Goal: Task Accomplishment & Management: Use online tool/utility

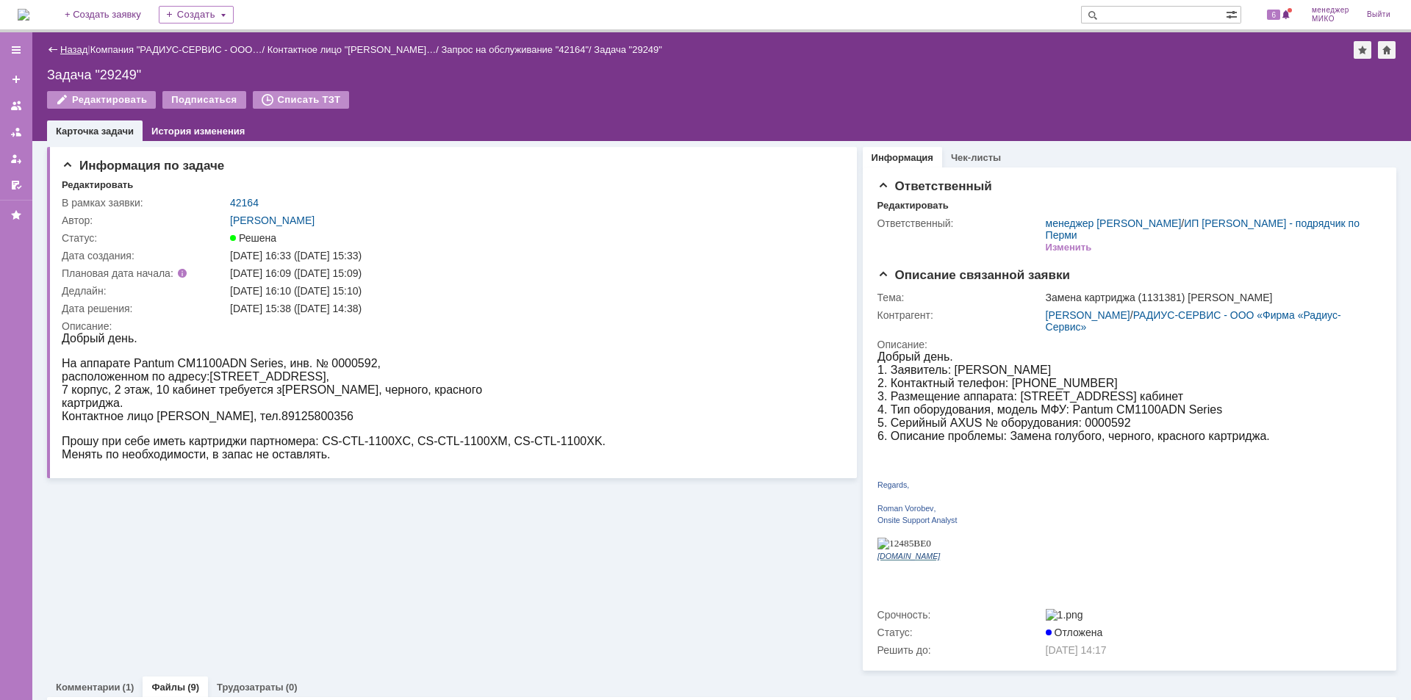
click at [65, 50] on link "Назад" at bounding box center [73, 49] width 27 height 11
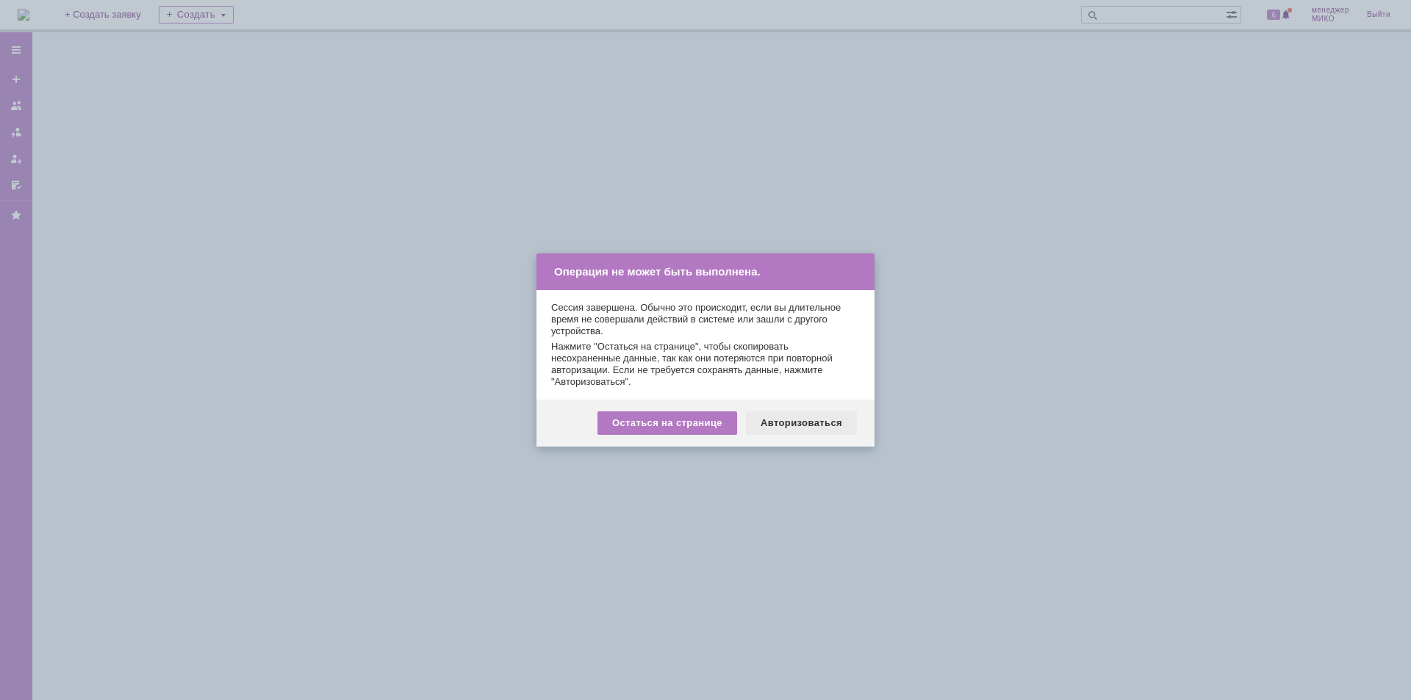
click at [805, 414] on div "Авторизоваться" at bounding box center [801, 423] width 111 height 24
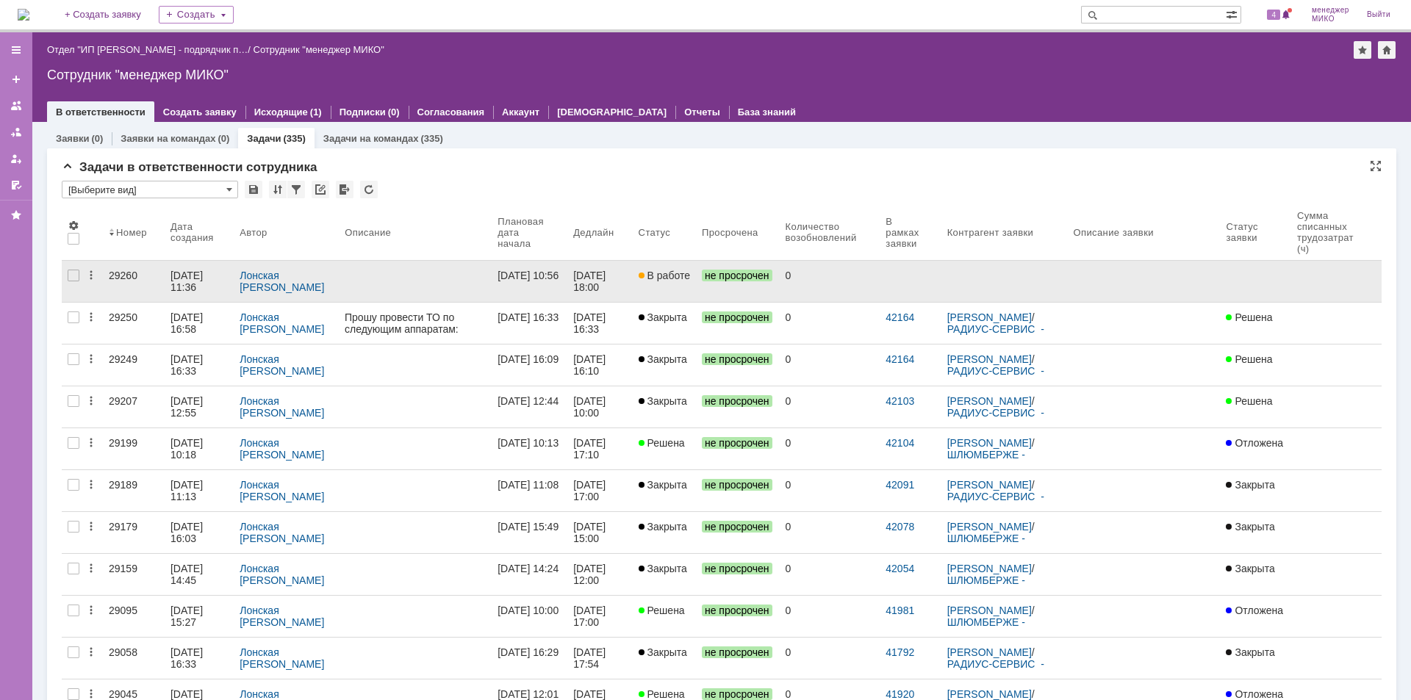
click at [119, 270] on div "29260" at bounding box center [134, 276] width 50 height 12
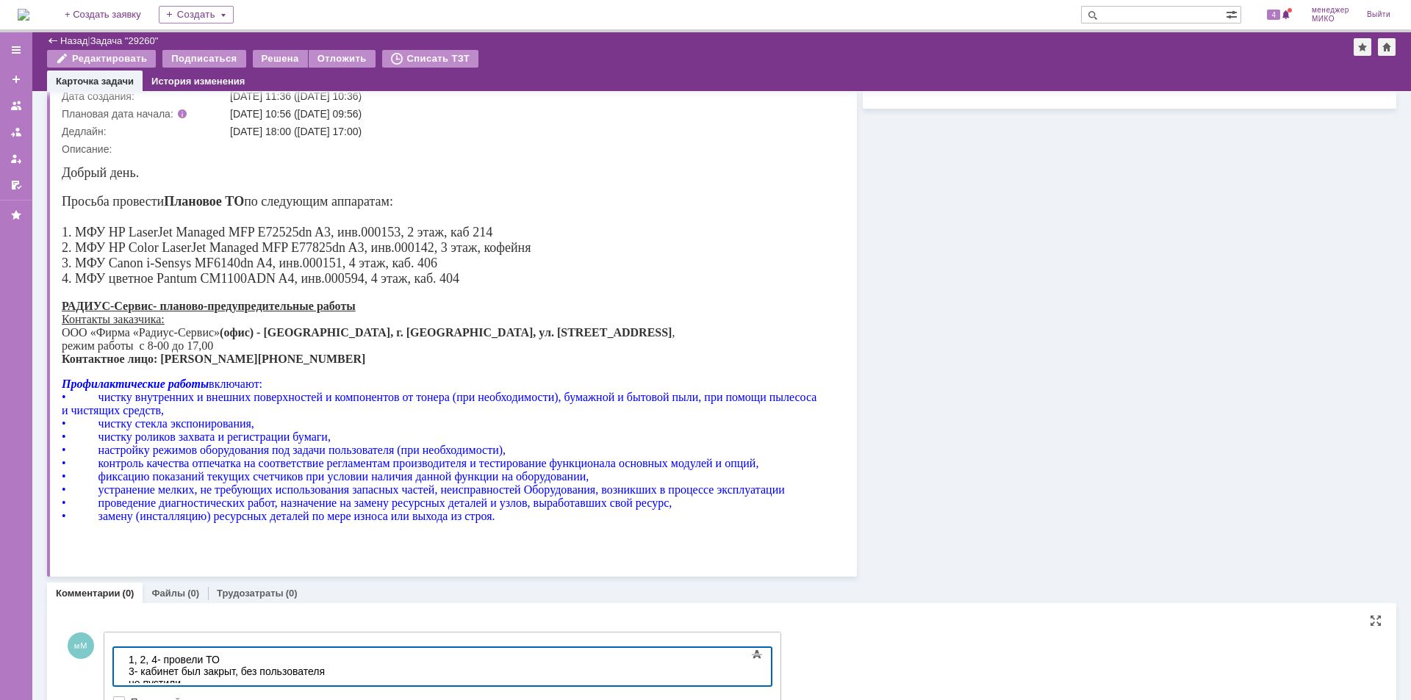
scroll to position [183, 0]
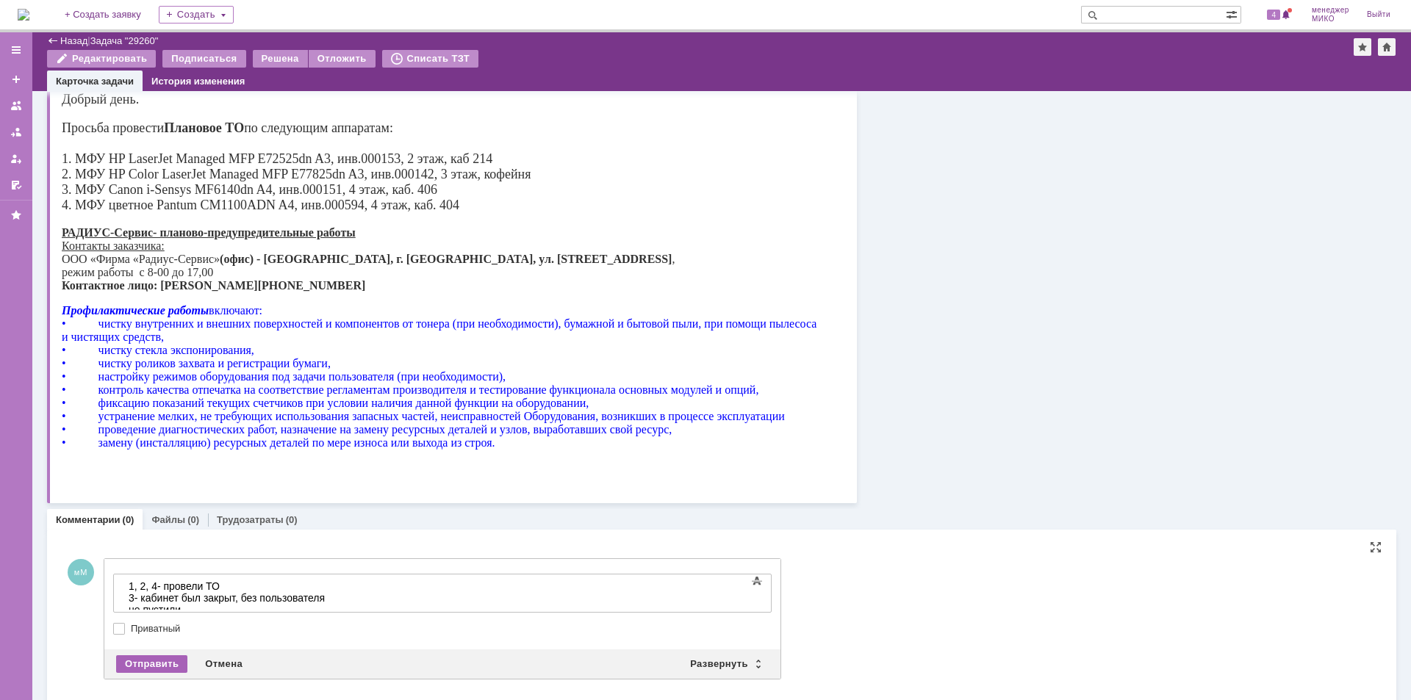
click at [154, 663] on div "Отправить" at bounding box center [151, 664] width 71 height 18
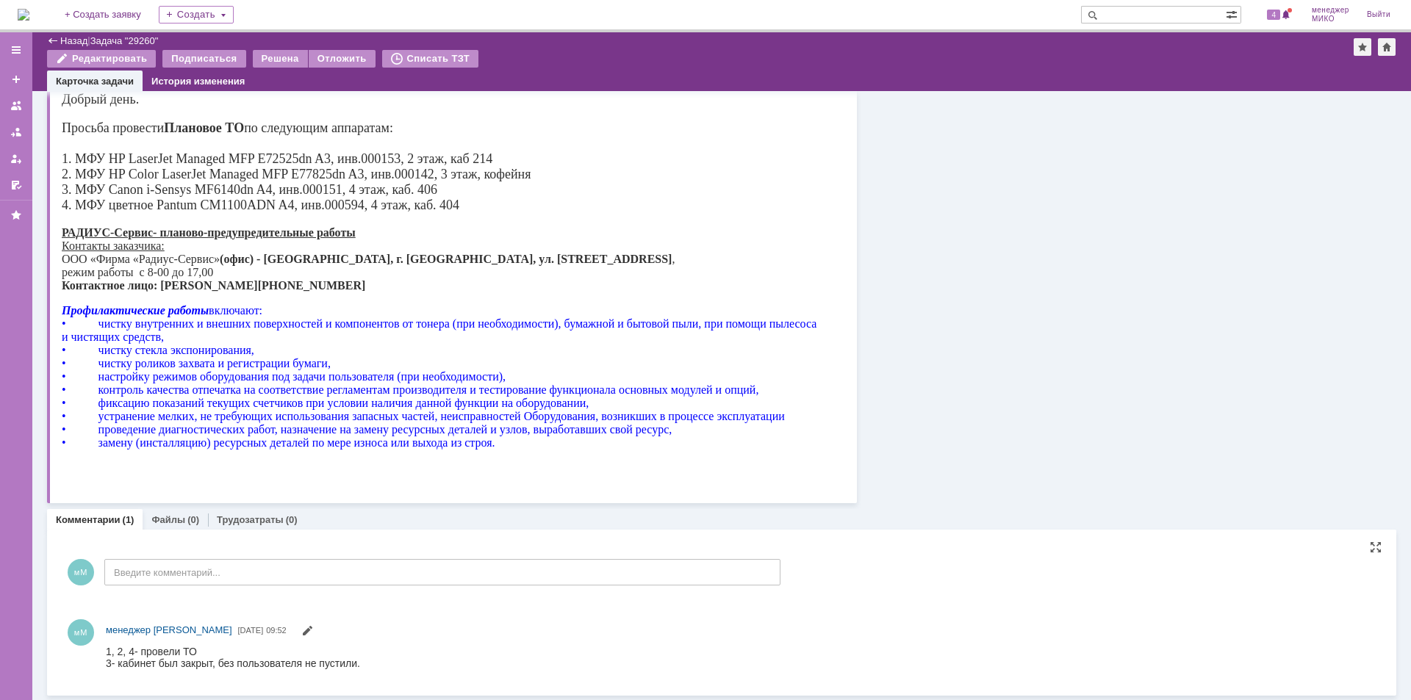
scroll to position [0, 0]
click at [179, 523] on link "Файлы" at bounding box center [168, 519] width 34 height 11
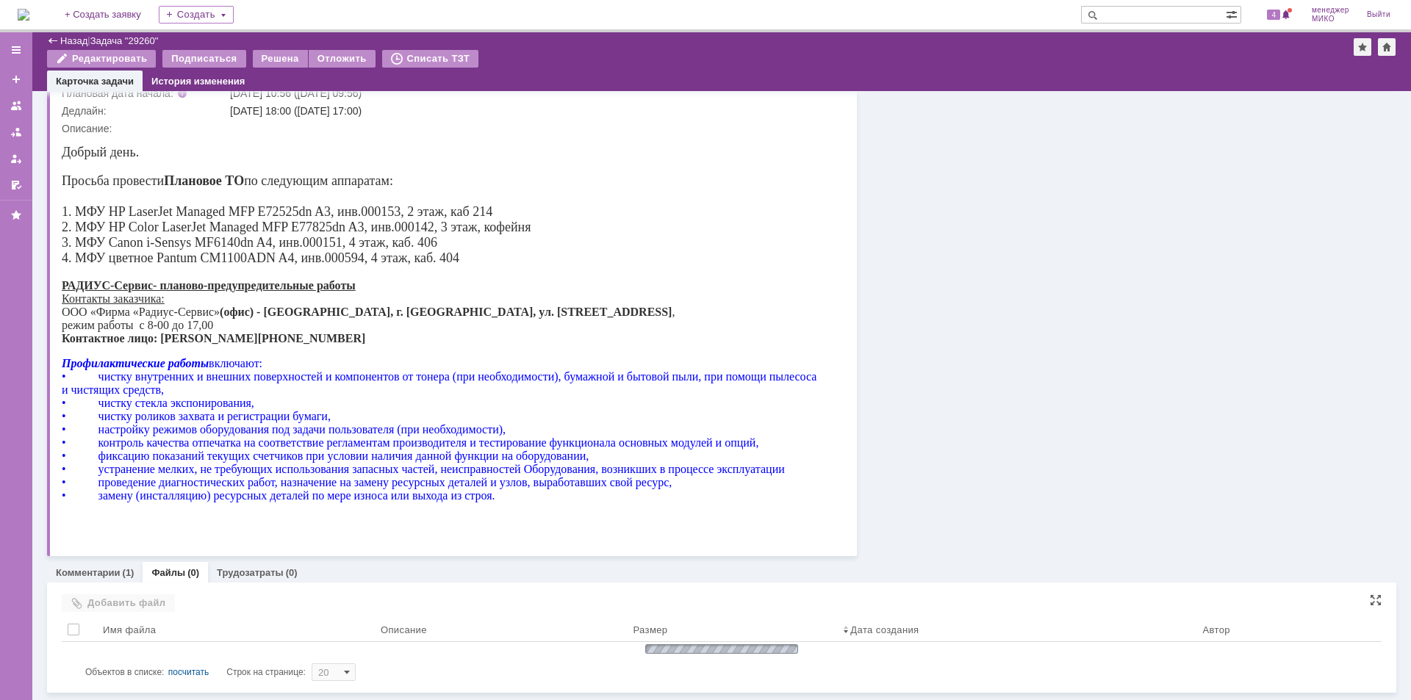
scroll to position [114, 0]
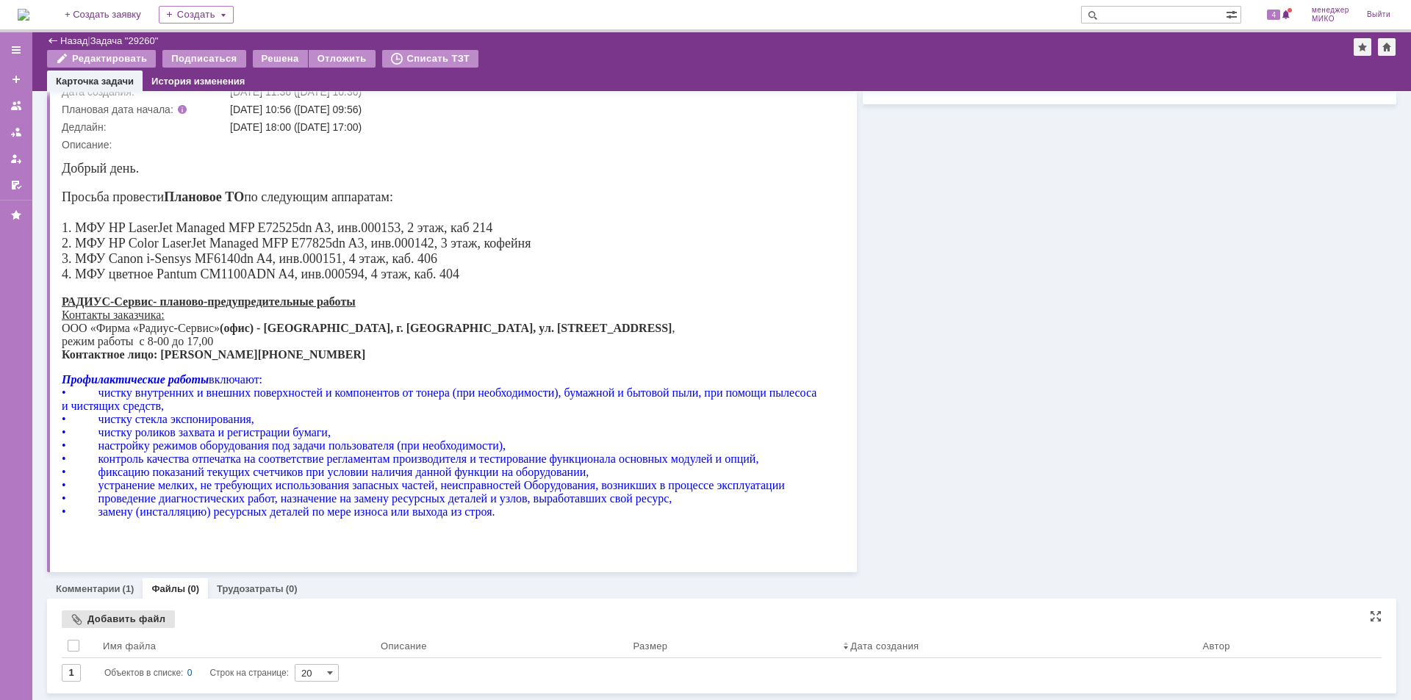
click at [128, 619] on div "Добавить файл" at bounding box center [118, 620] width 113 height 18
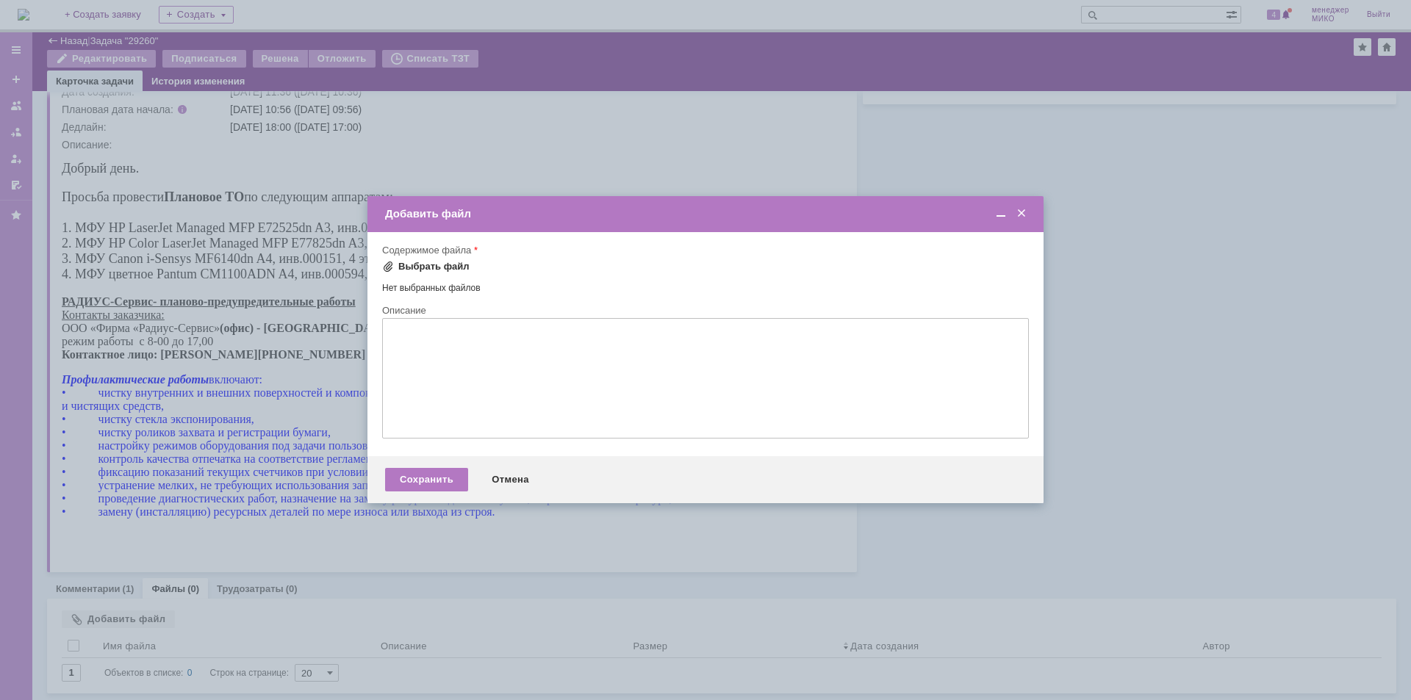
click at [431, 266] on div "Выбрать файл" at bounding box center [433, 267] width 71 height 12
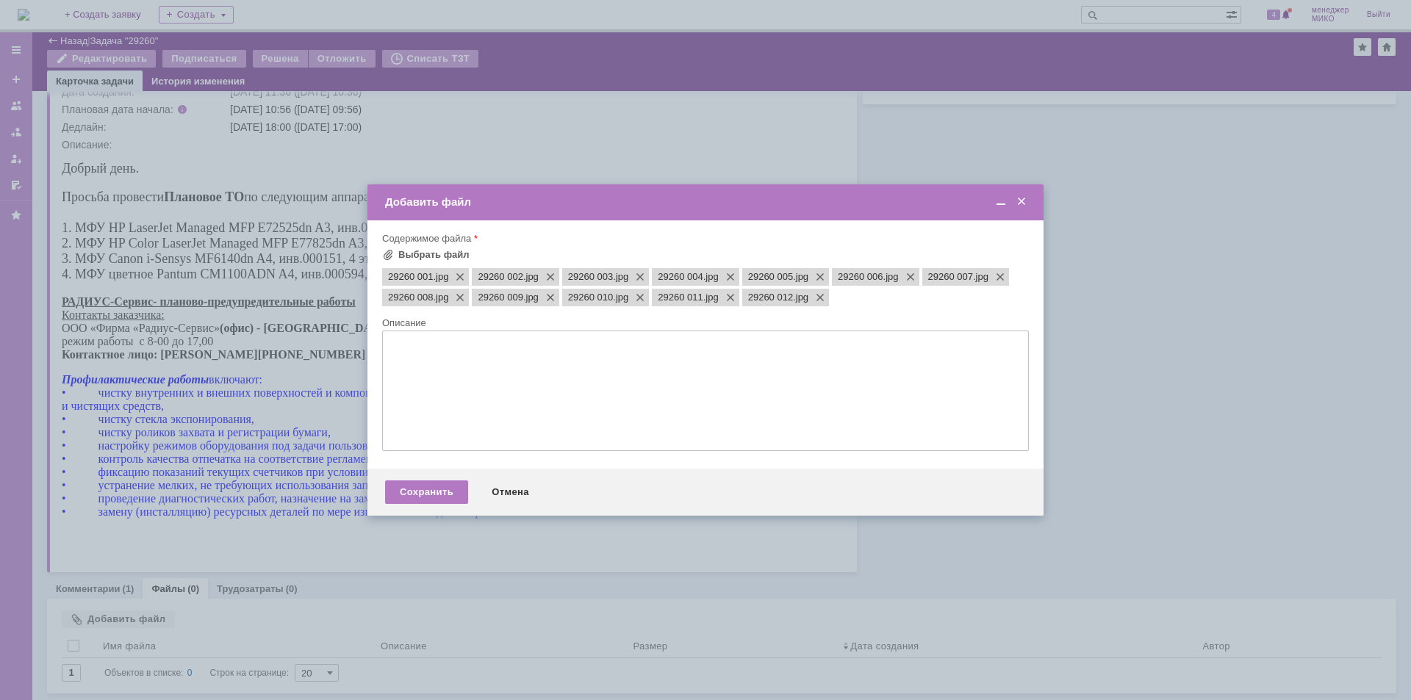
scroll to position [0, 0]
click at [436, 495] on div "Сохранить" at bounding box center [426, 493] width 83 height 24
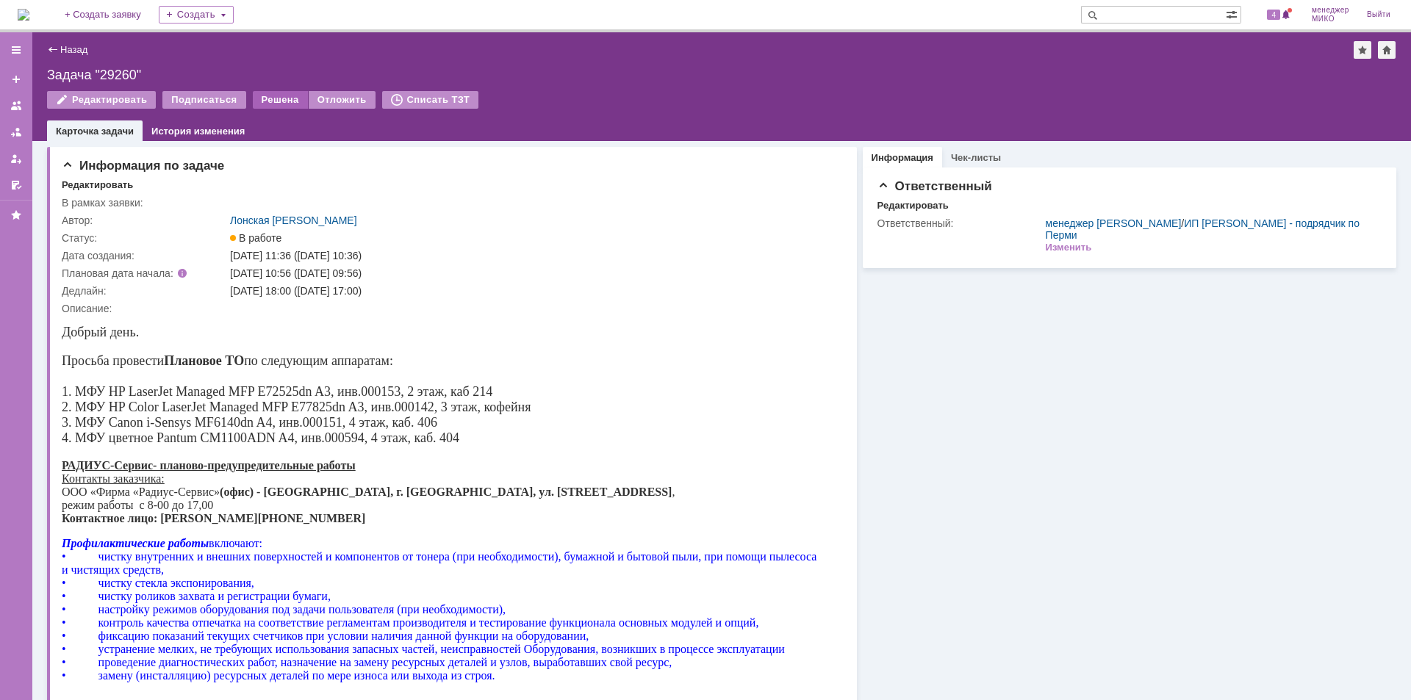
click at [281, 102] on div "Решена" at bounding box center [280, 100] width 55 height 18
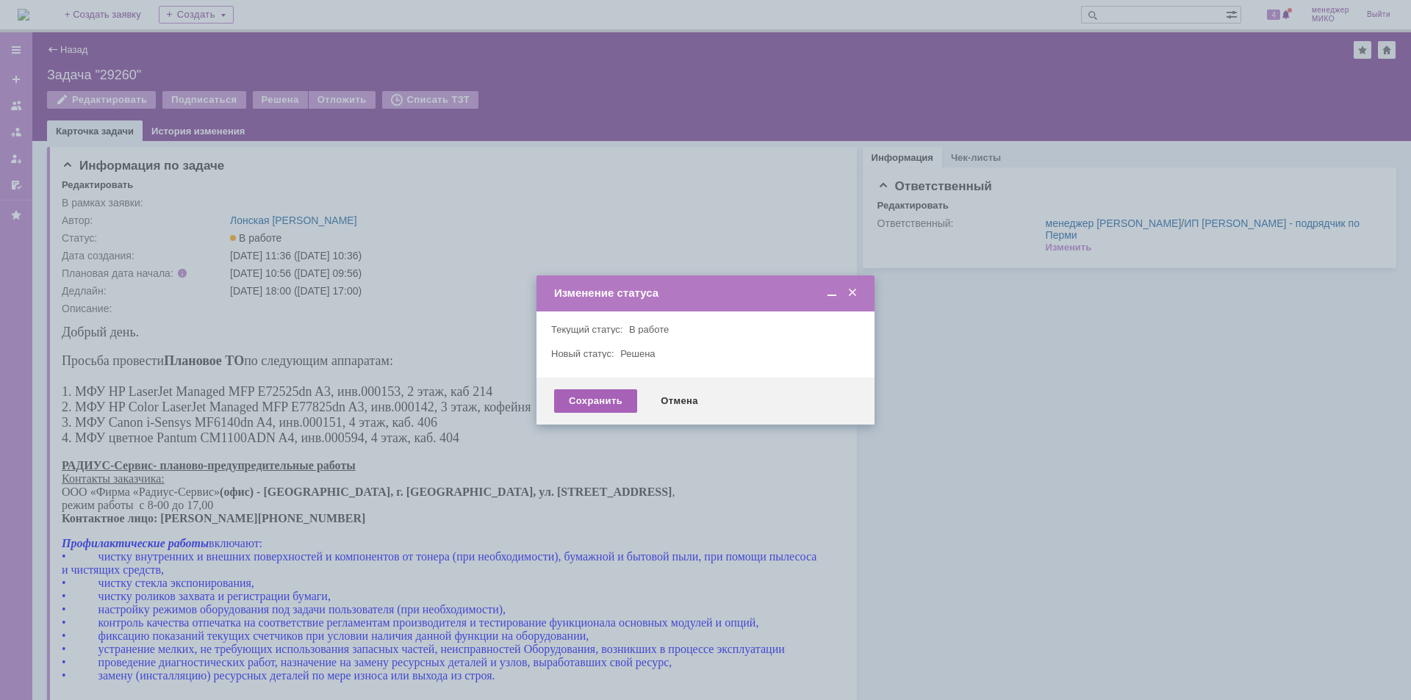
click at [589, 405] on div "Сохранить" at bounding box center [595, 401] width 83 height 24
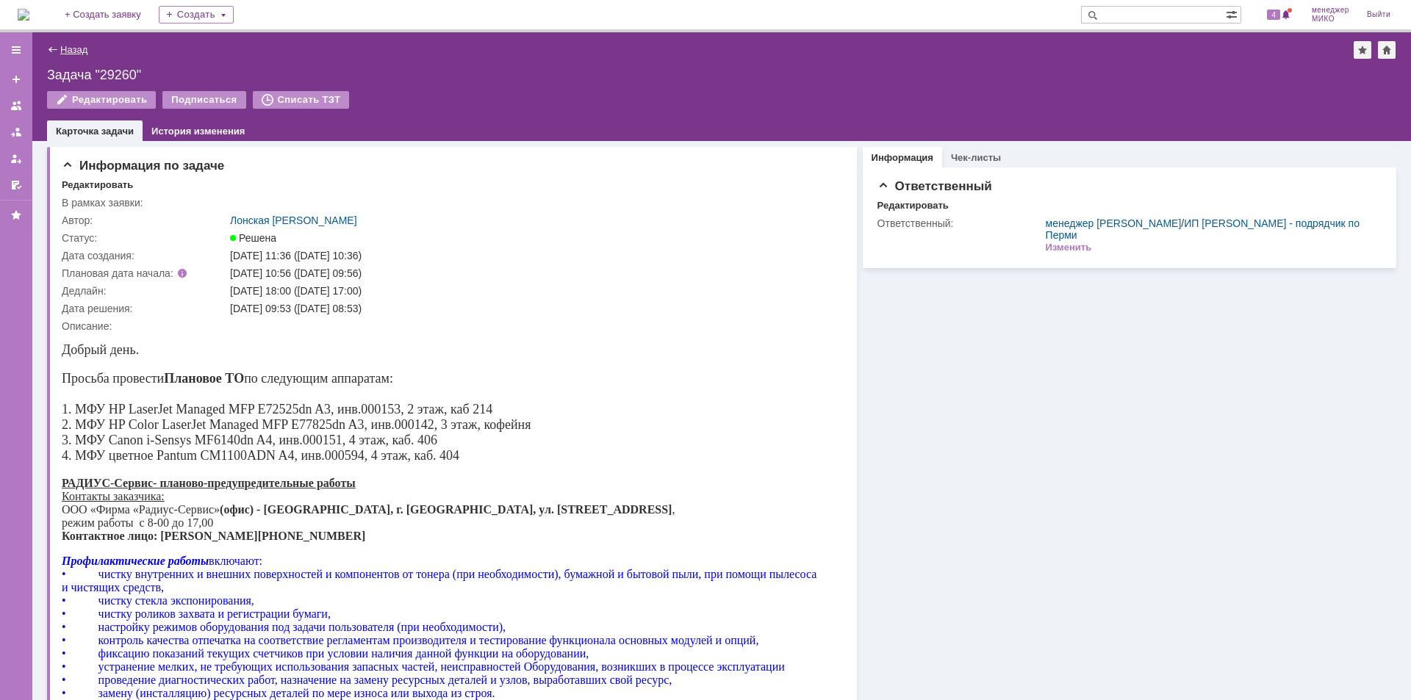
click at [65, 48] on link "Назад" at bounding box center [73, 49] width 27 height 11
